Goal: Transaction & Acquisition: Download file/media

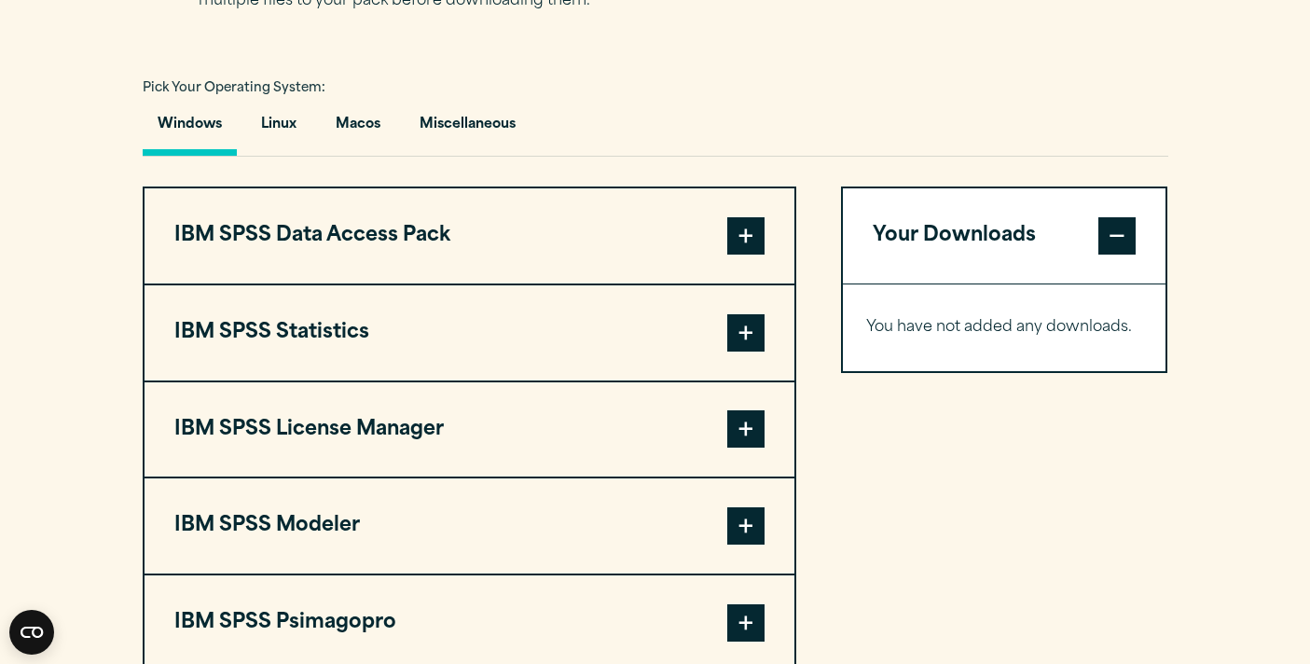
scroll to position [1325, 0]
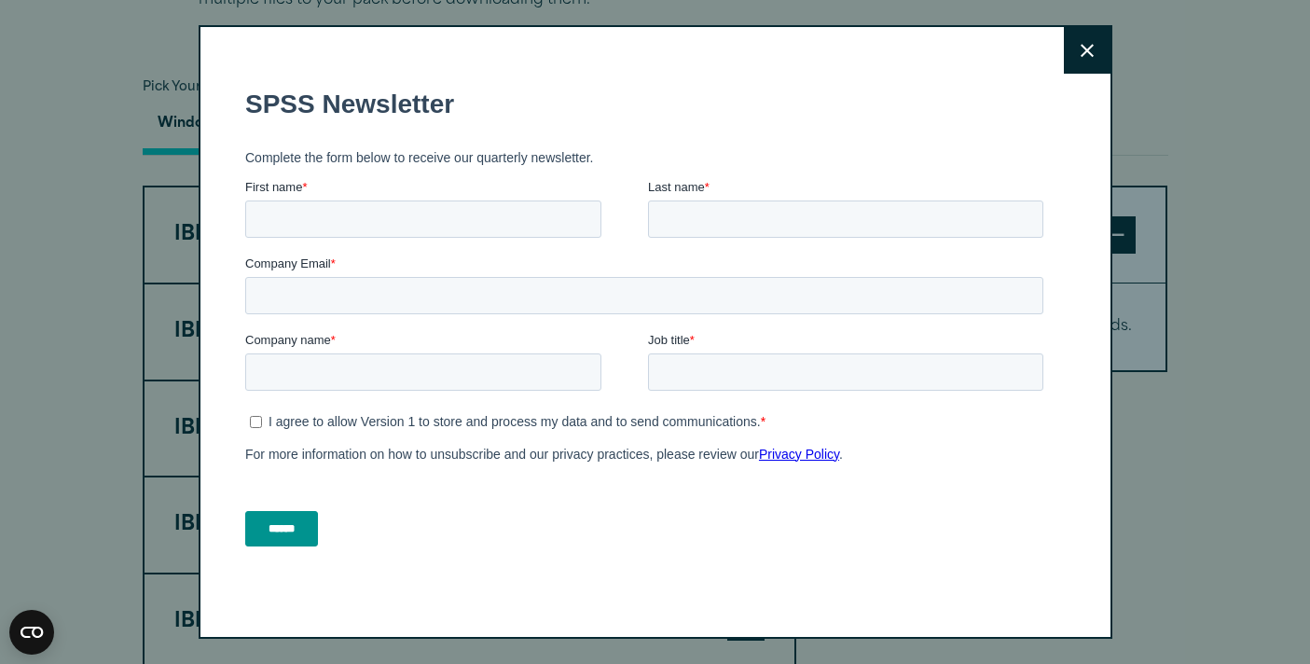
click at [1075, 56] on button "Close" at bounding box center [1087, 50] width 47 height 47
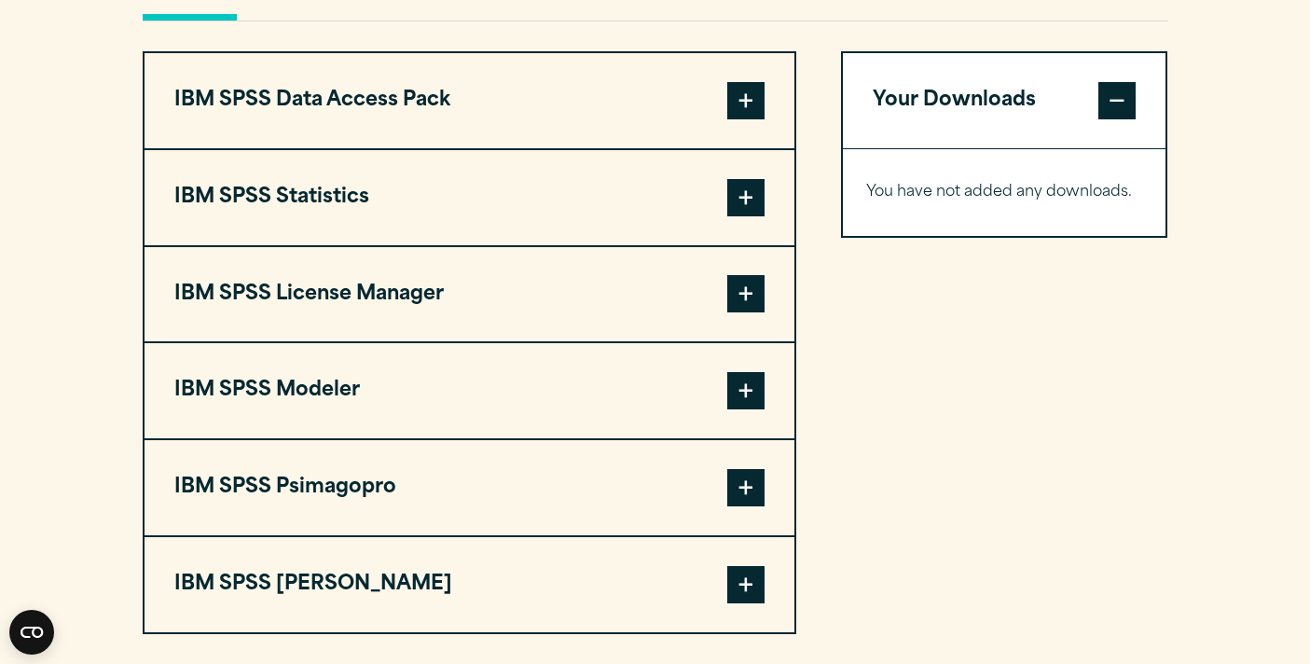
scroll to position [1458, 0]
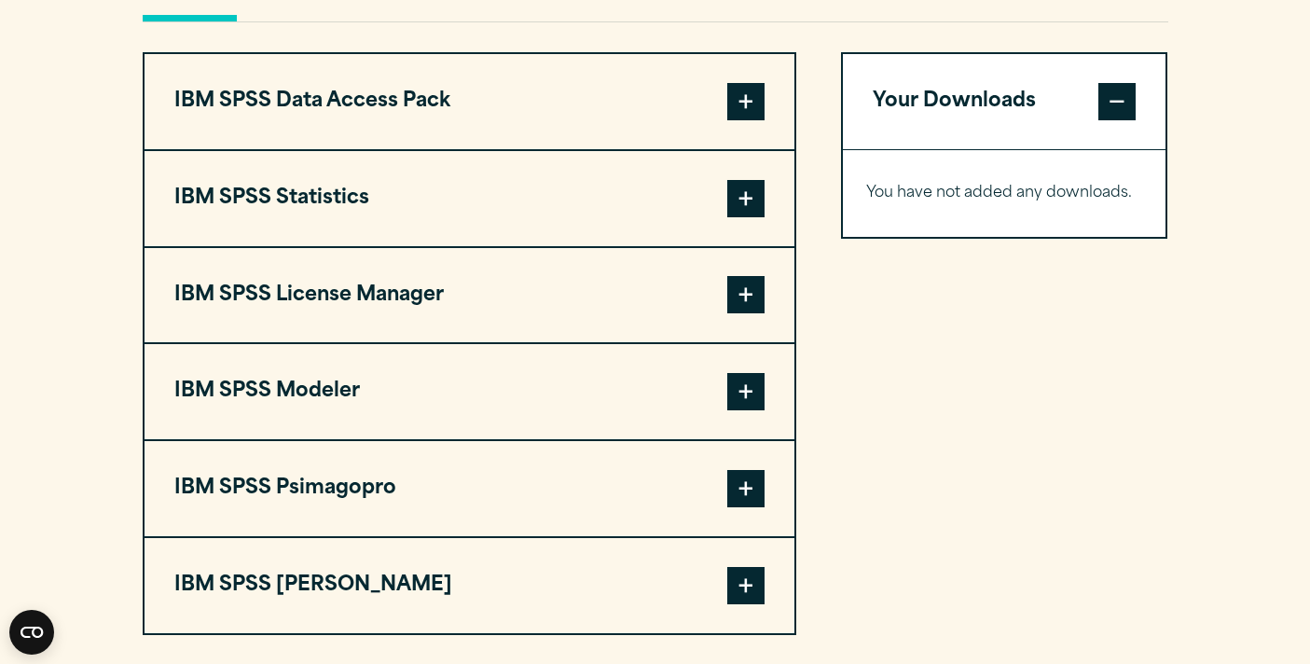
click at [503, 188] on button "IBM SPSS Statistics" at bounding box center [470, 198] width 650 height 95
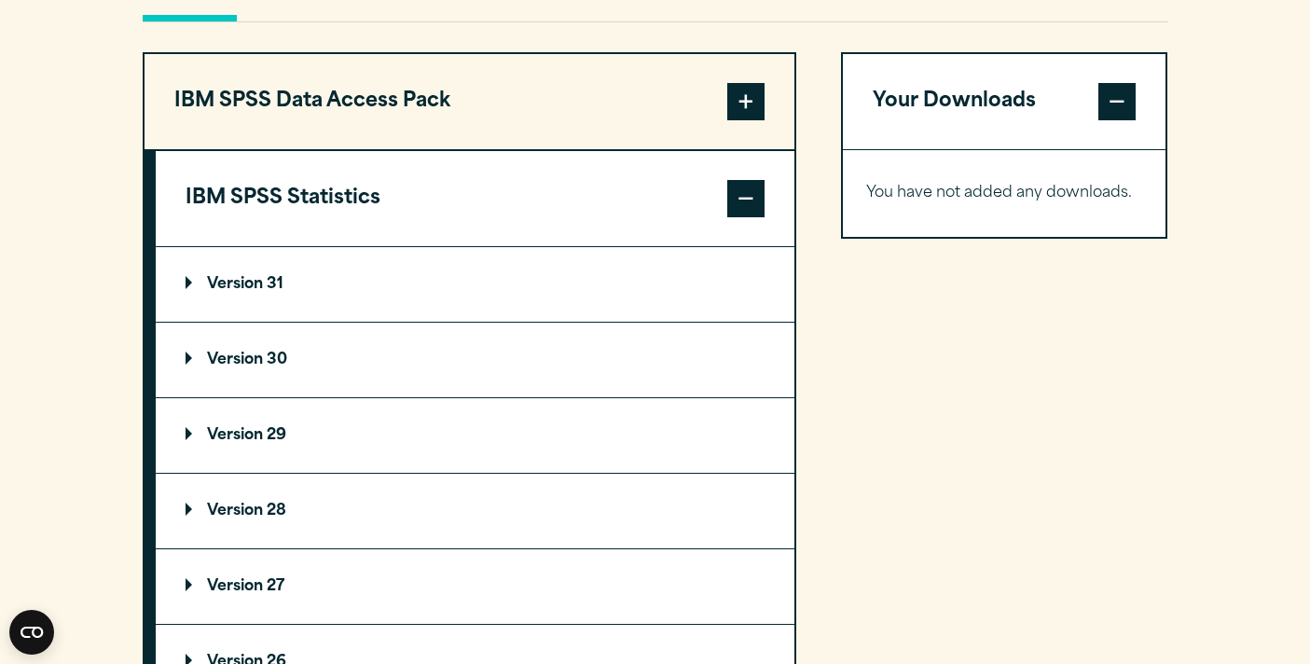
click at [360, 394] on summary "Version 30" at bounding box center [475, 360] width 639 height 75
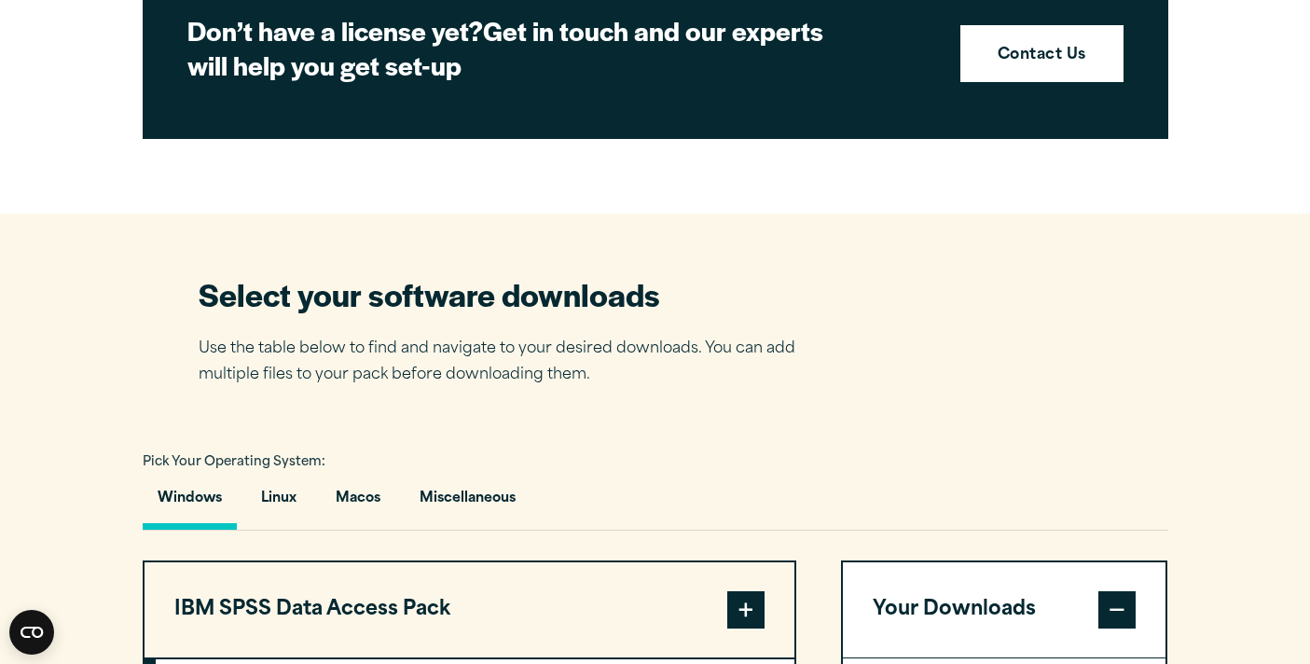
scroll to position [983, 0]
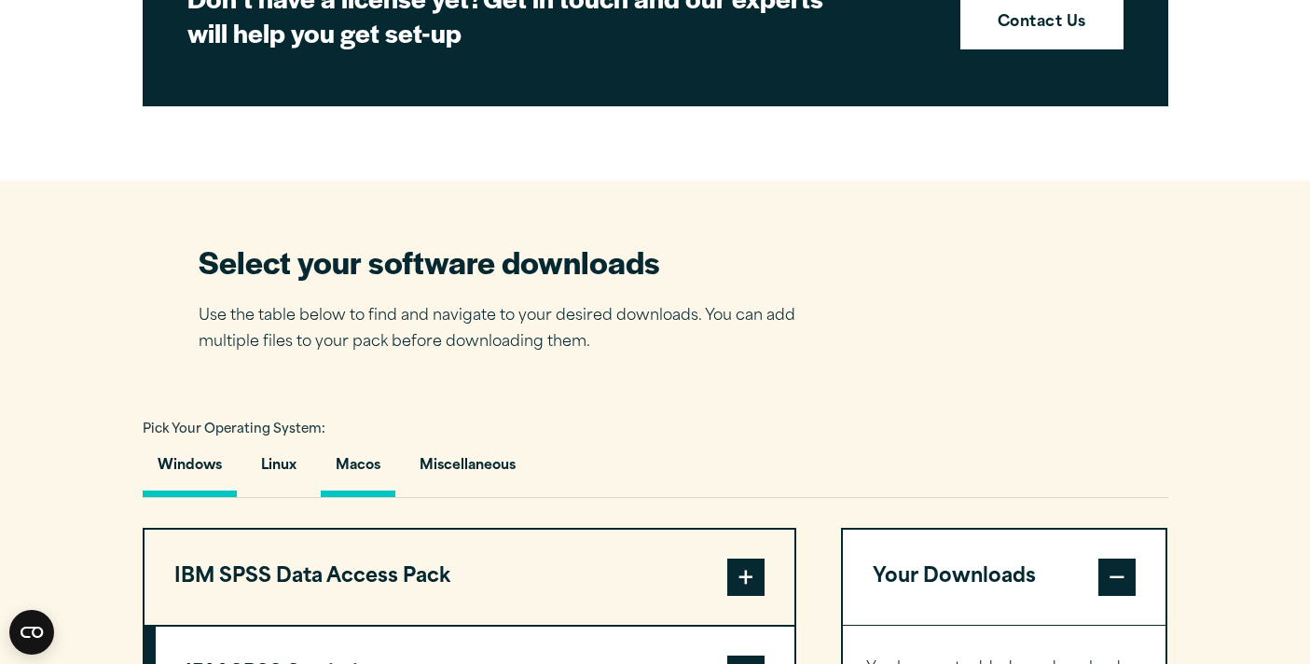
click at [378, 471] on button "Macos" at bounding box center [358, 470] width 75 height 53
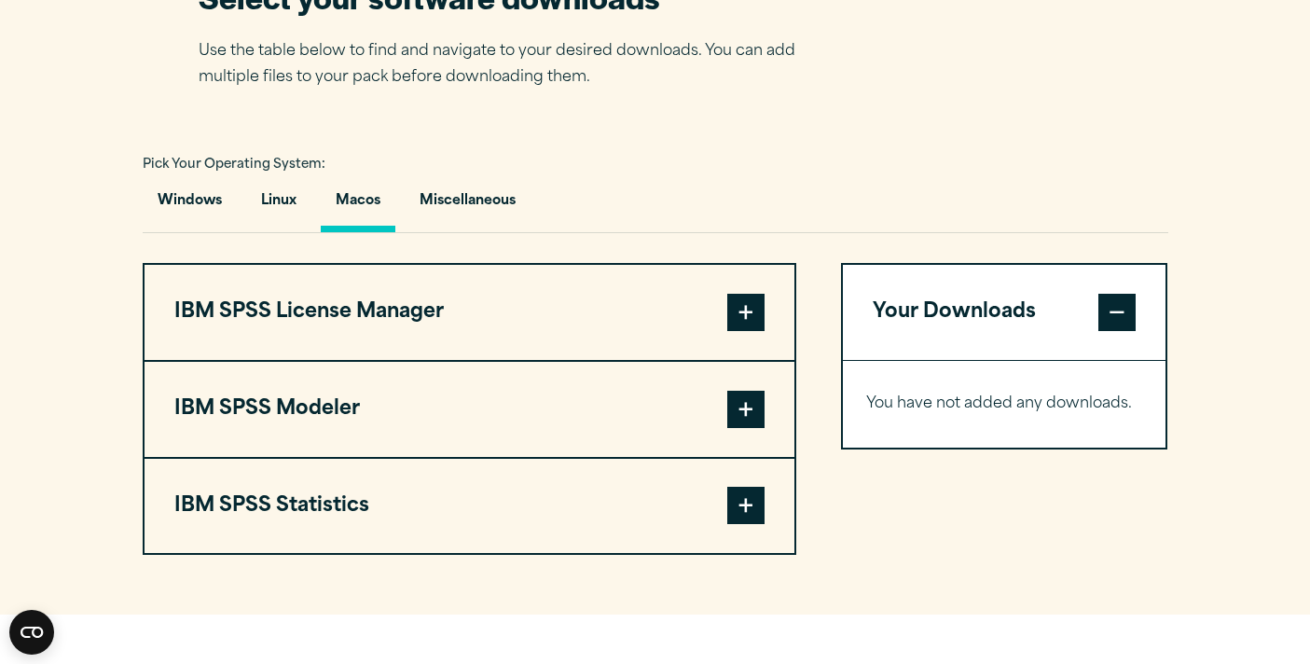
scroll to position [1314, 0]
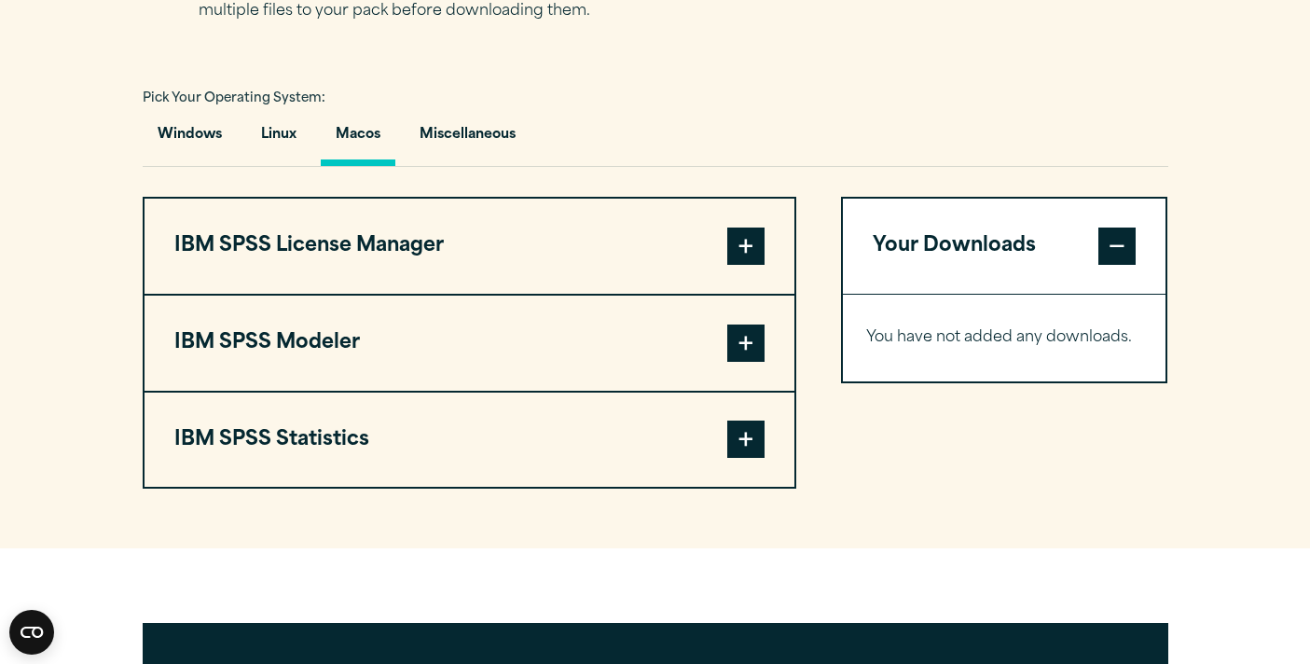
click at [378, 461] on button "IBM SPSS Statistics" at bounding box center [470, 440] width 650 height 95
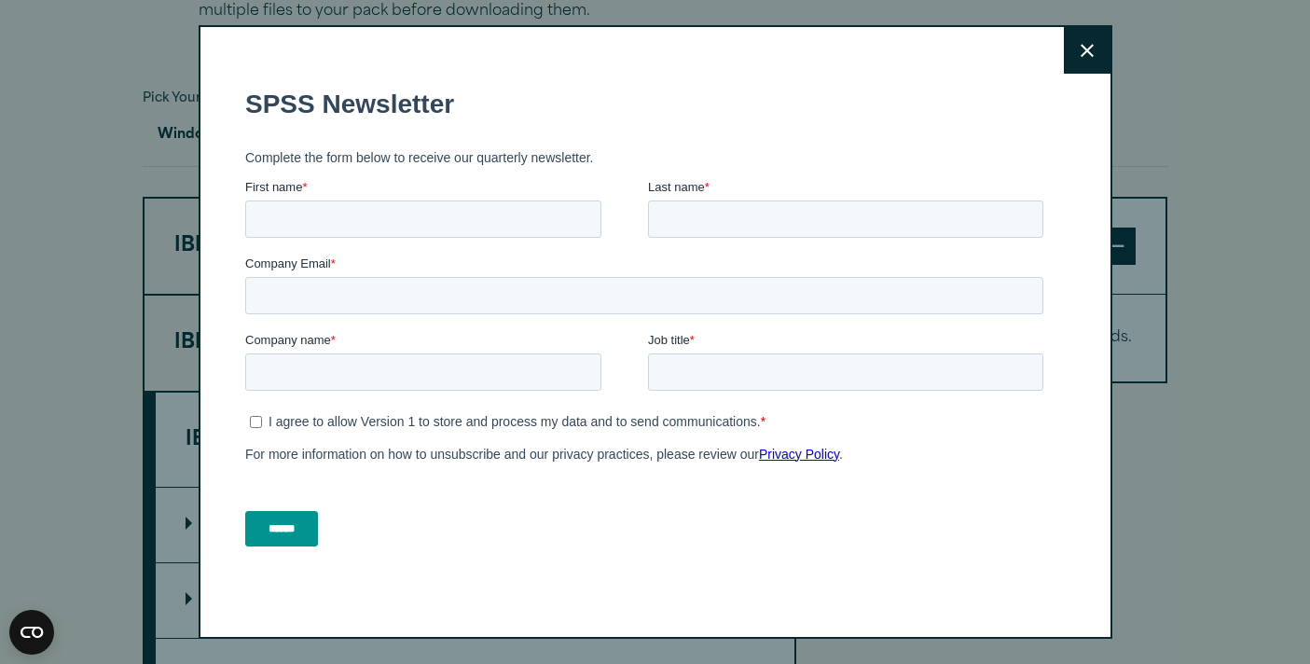
click at [1094, 44] on button "Close" at bounding box center [1087, 50] width 47 height 47
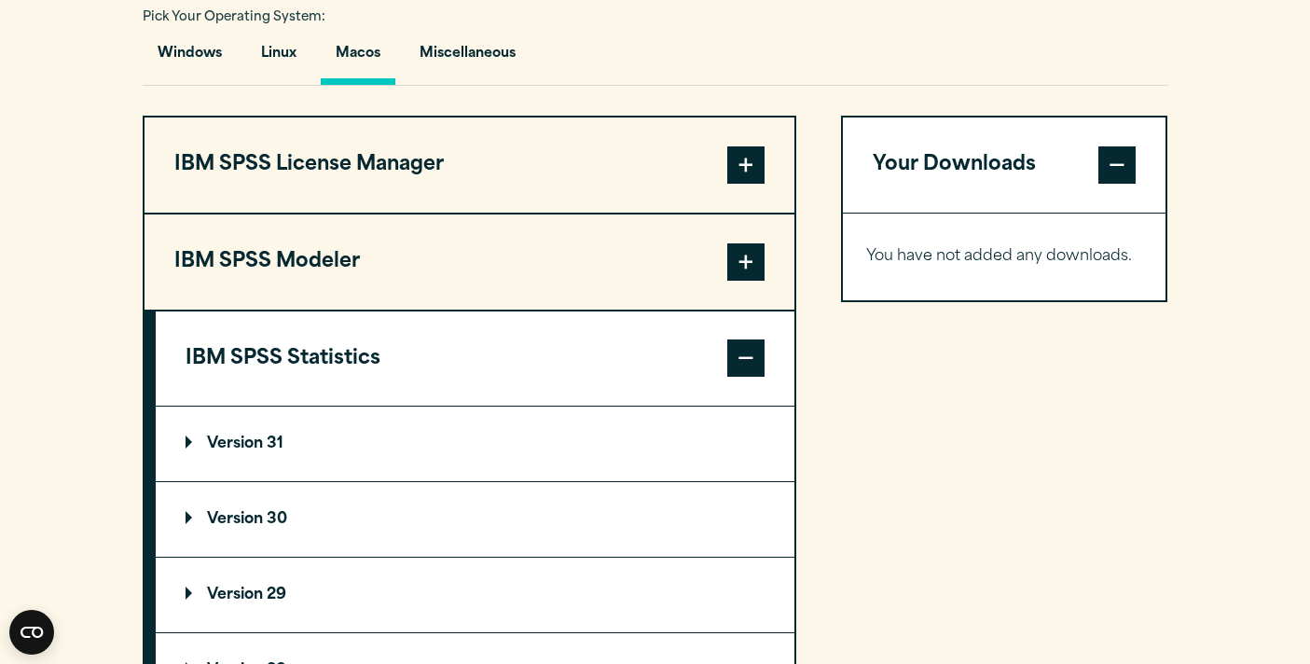
scroll to position [1411, 0]
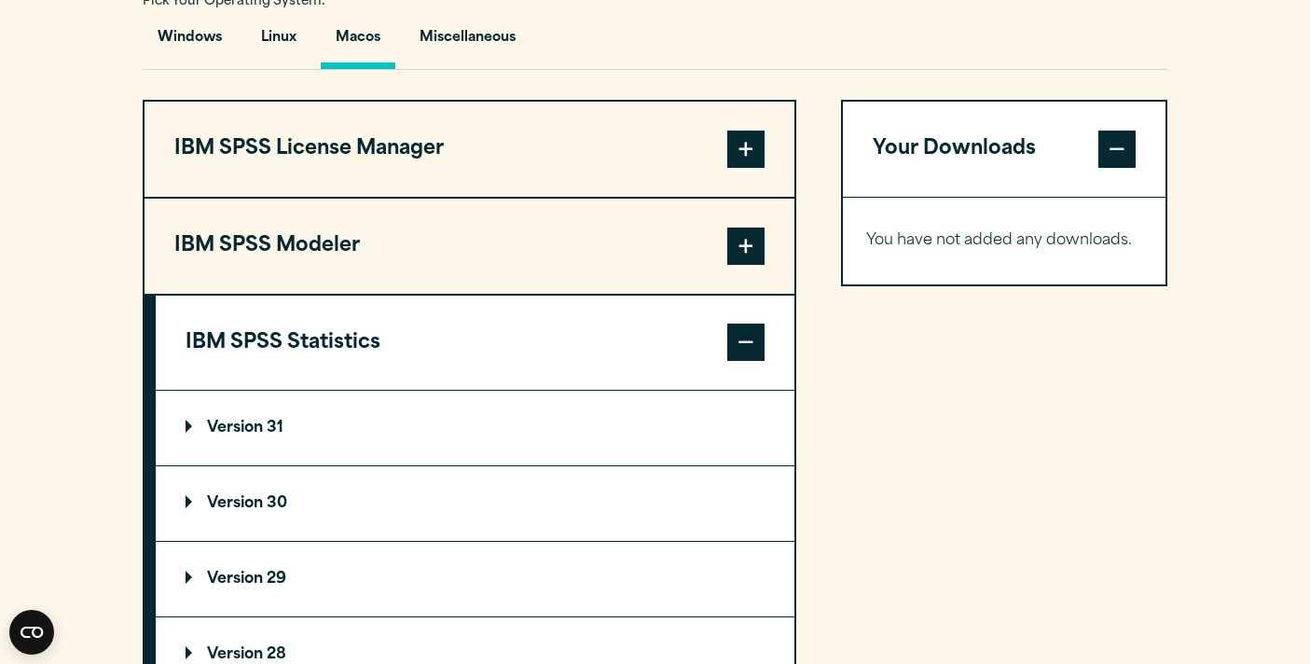
click at [498, 528] on summary "Version 30" at bounding box center [475, 503] width 639 height 75
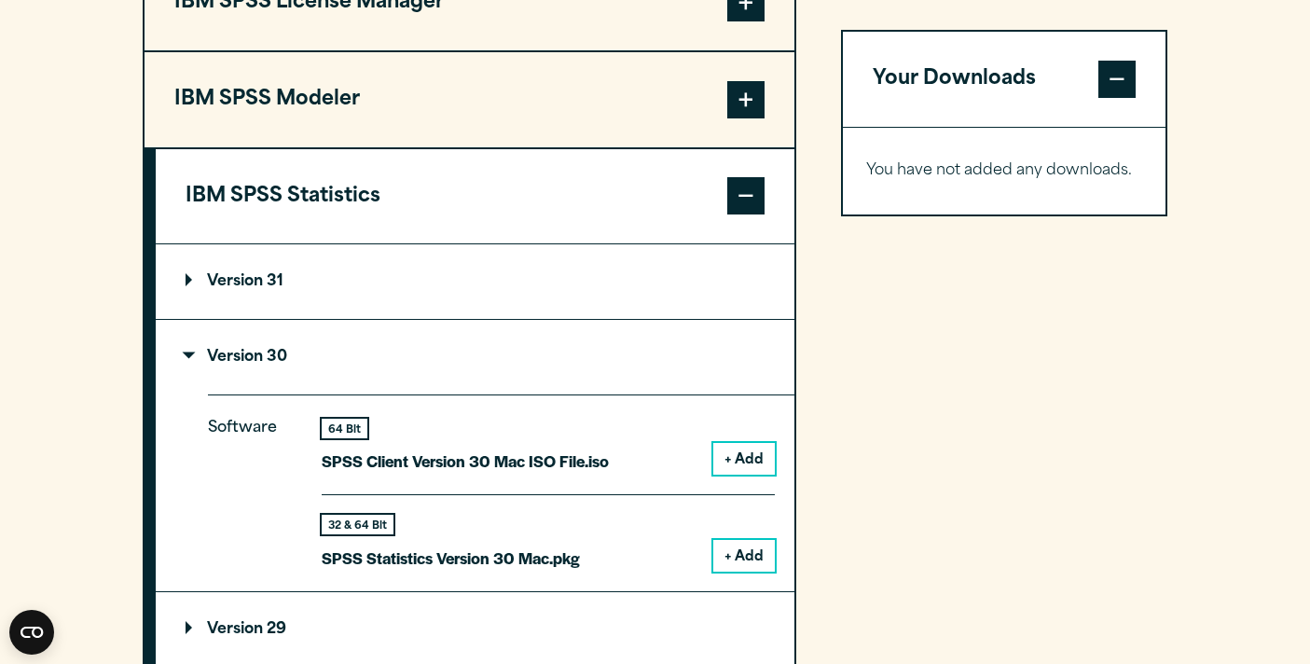
scroll to position [1567, 0]
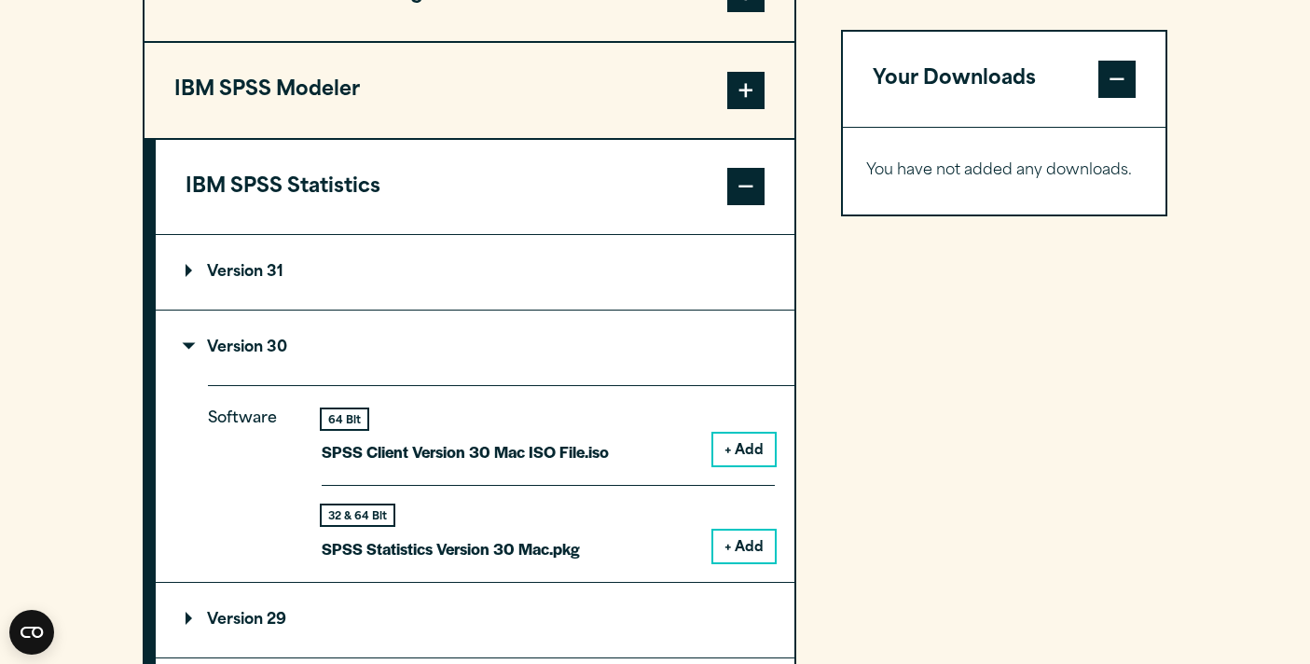
click at [452, 551] on p "SPSS Statistics Version 30 Mac.pkg" at bounding box center [451, 548] width 258 height 27
click at [722, 553] on button "+ Add" at bounding box center [744, 547] width 62 height 32
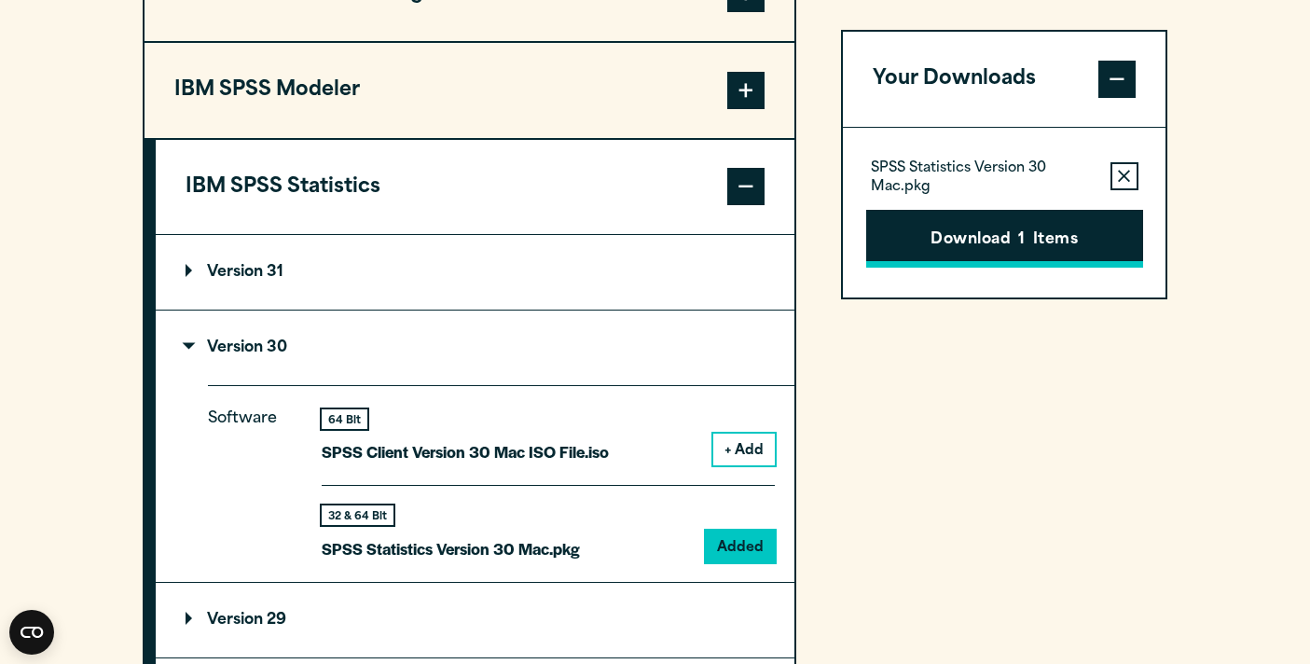
click at [934, 254] on button "Download 1 Items" at bounding box center [1004, 239] width 277 height 58
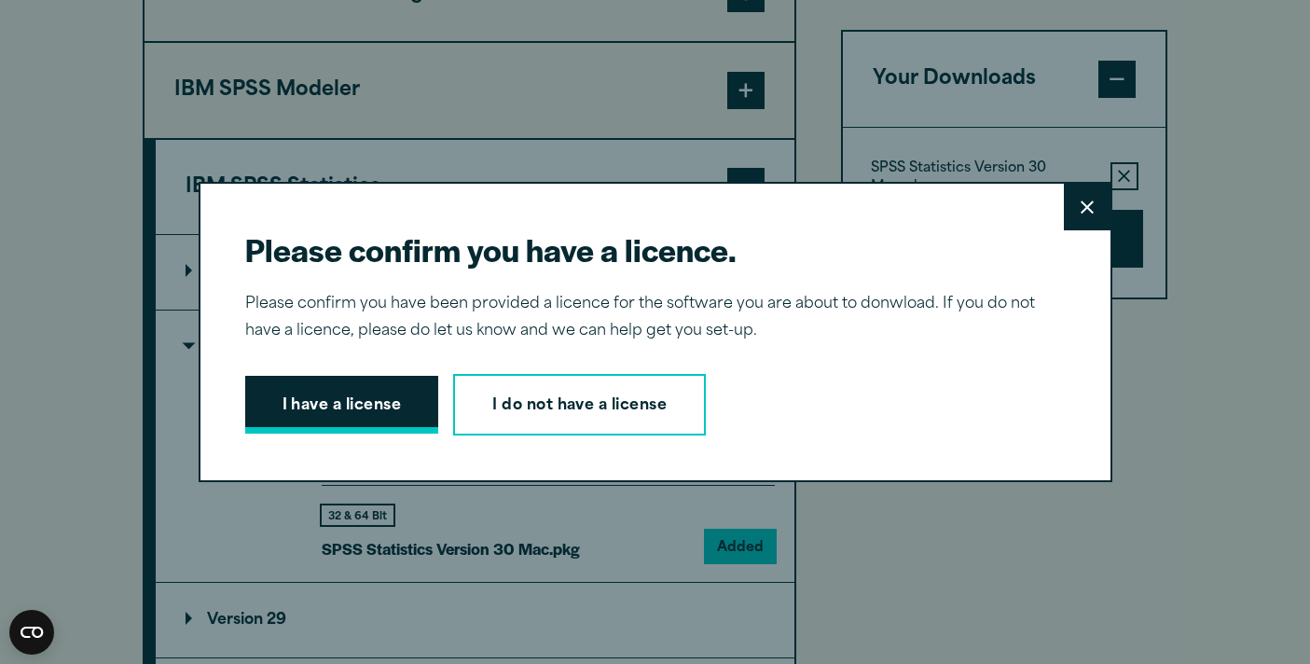
click at [395, 426] on button "I have a license" at bounding box center [342, 405] width 194 height 58
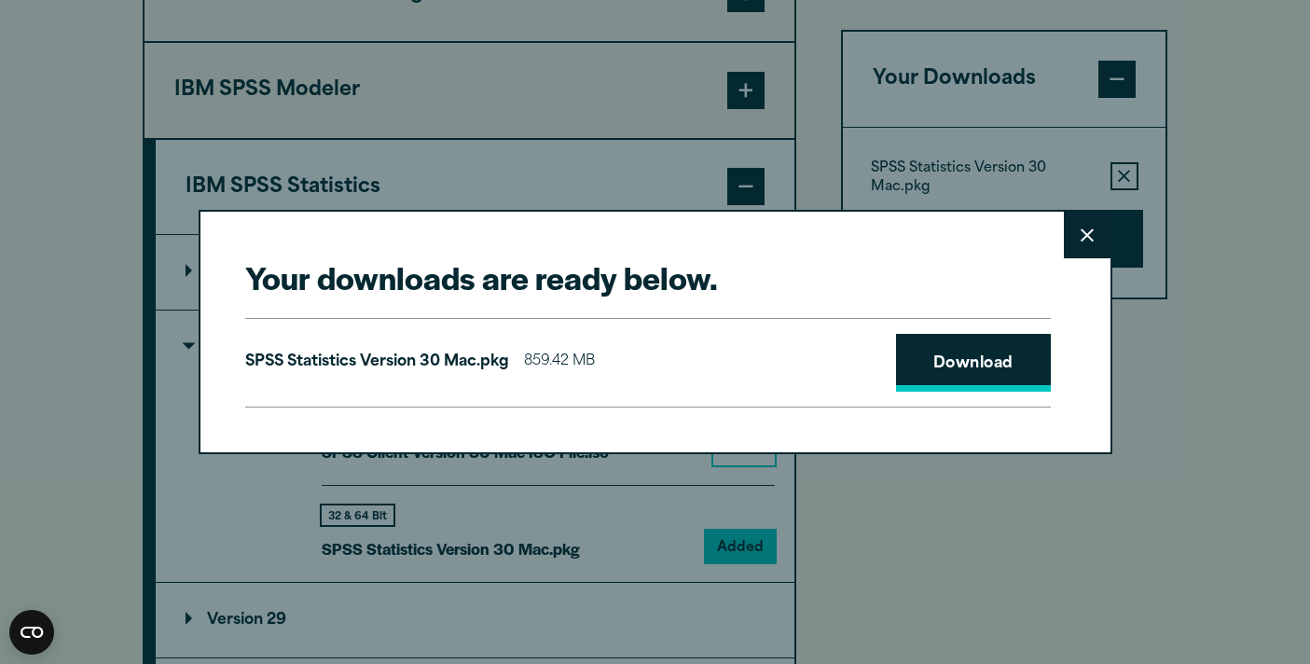
click at [940, 367] on link "Download" at bounding box center [973, 363] width 155 height 58
click at [988, 378] on link "Download" at bounding box center [973, 363] width 155 height 58
